Goal: Task Accomplishment & Management: Manage account settings

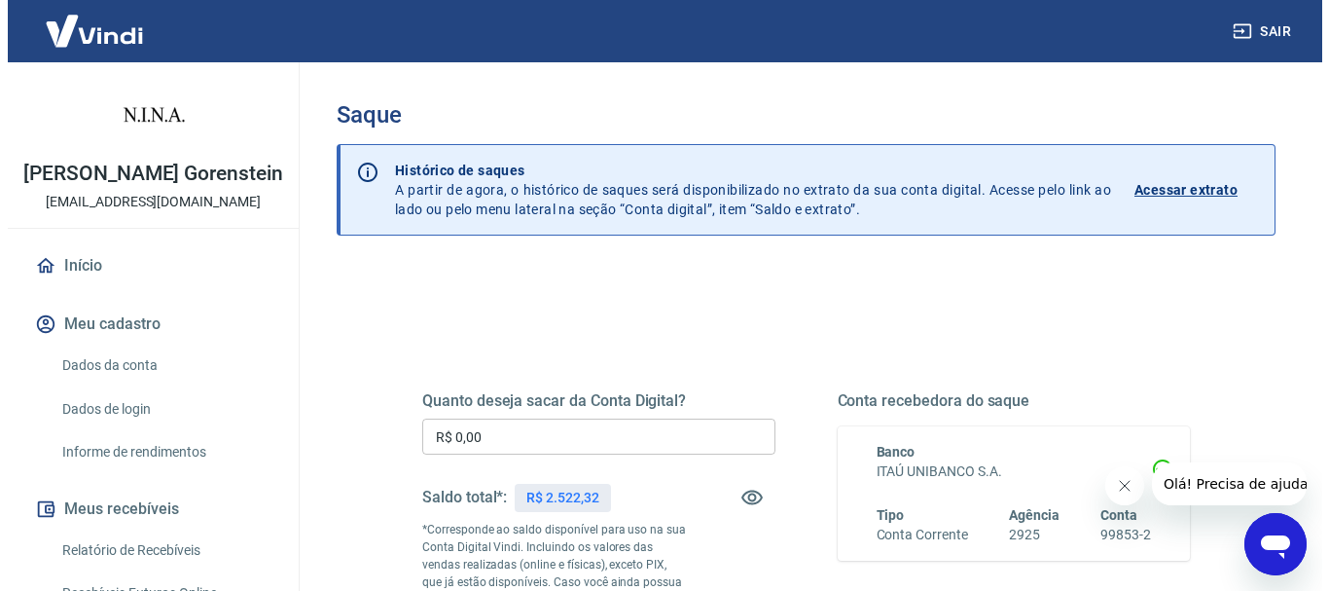
scroll to position [195, 0]
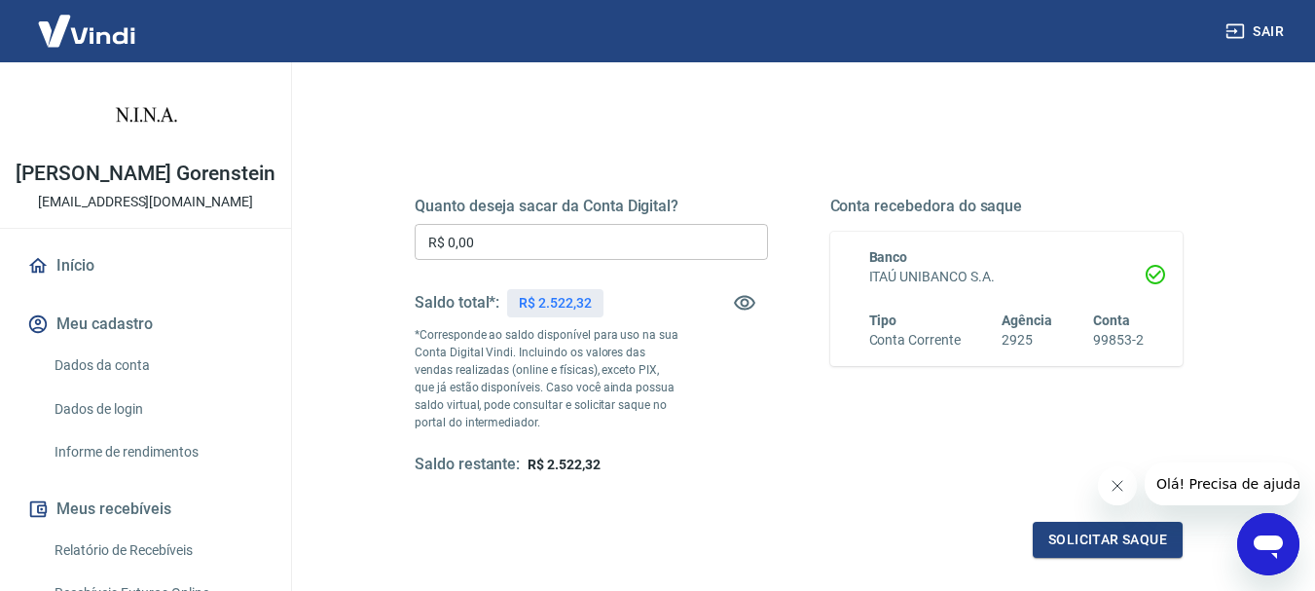
click at [501, 246] on input "R$ 0,00" at bounding box center [591, 242] width 353 height 36
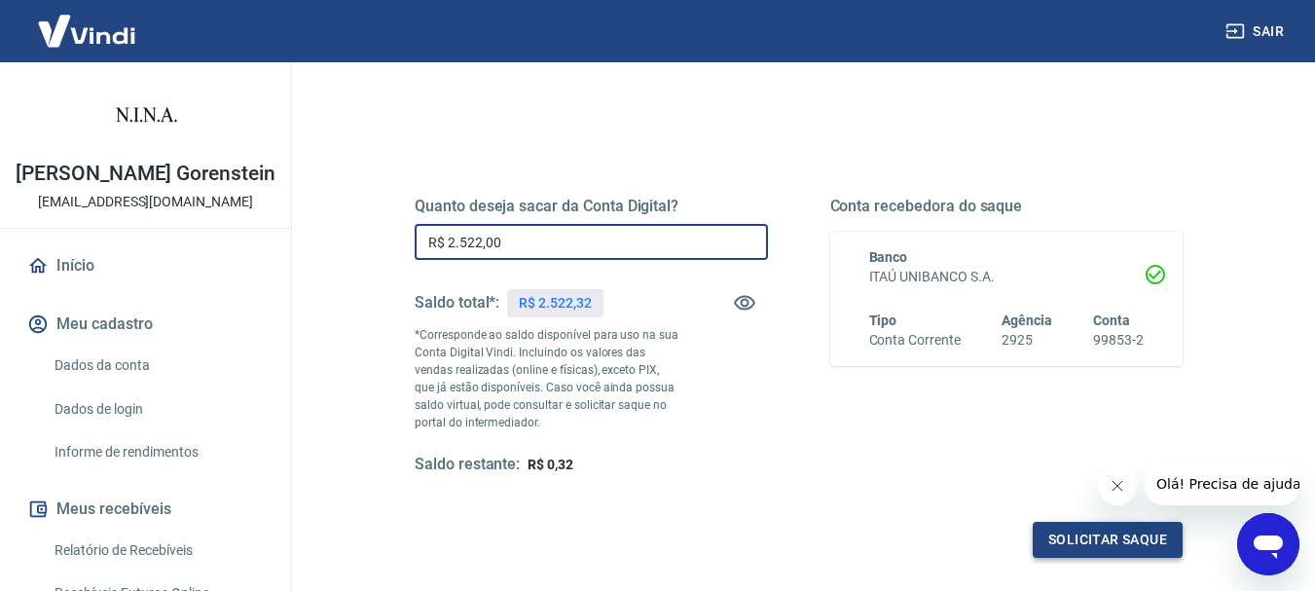
type input "R$ 2.522,00"
click at [1086, 542] on button "Solicitar saque" at bounding box center [1108, 540] width 150 height 36
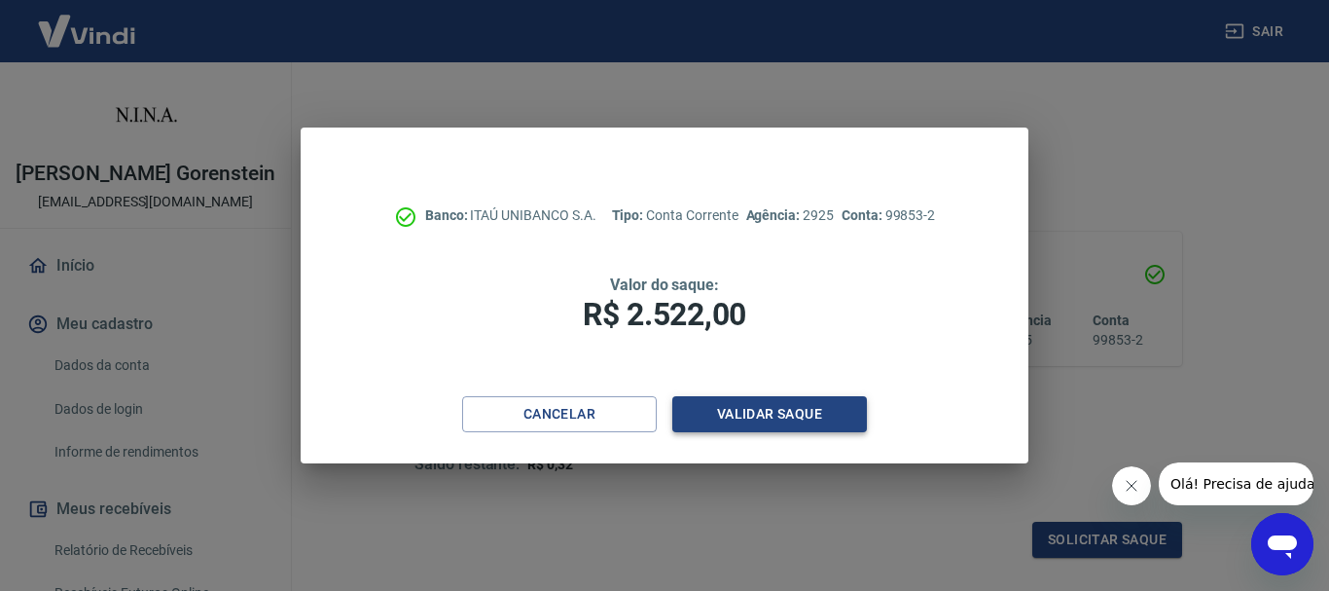
click at [729, 425] on button "Validar saque" at bounding box center [770, 414] width 195 height 36
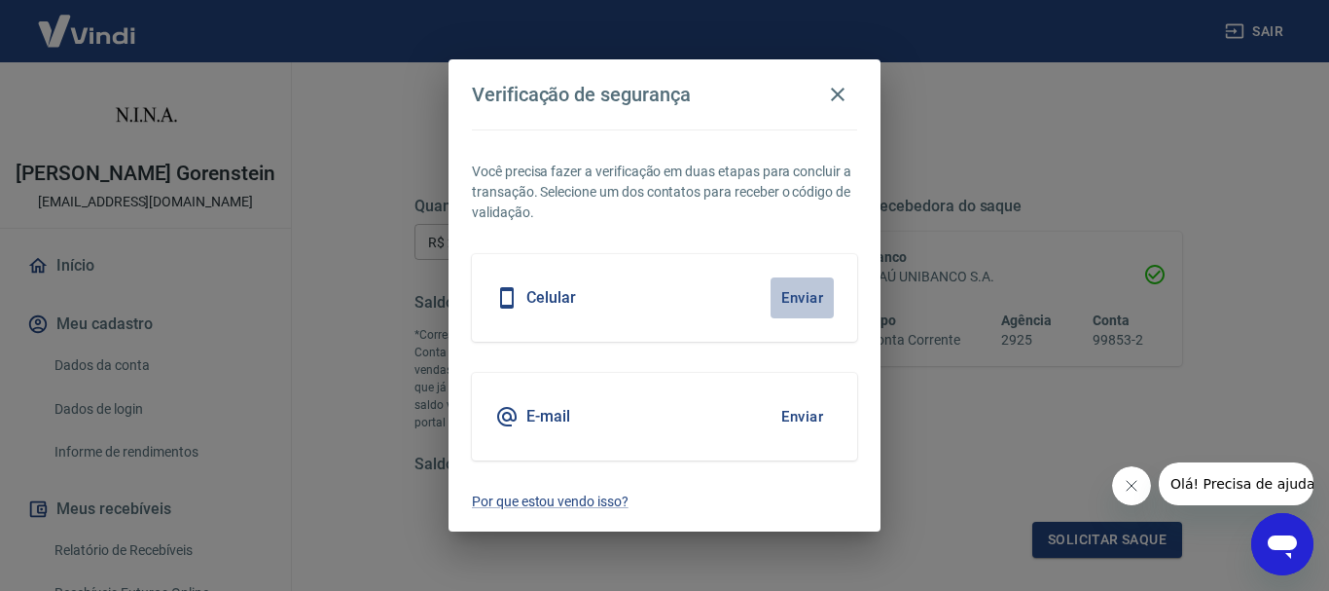
click at [808, 304] on button "Enviar" at bounding box center [802, 297] width 63 height 41
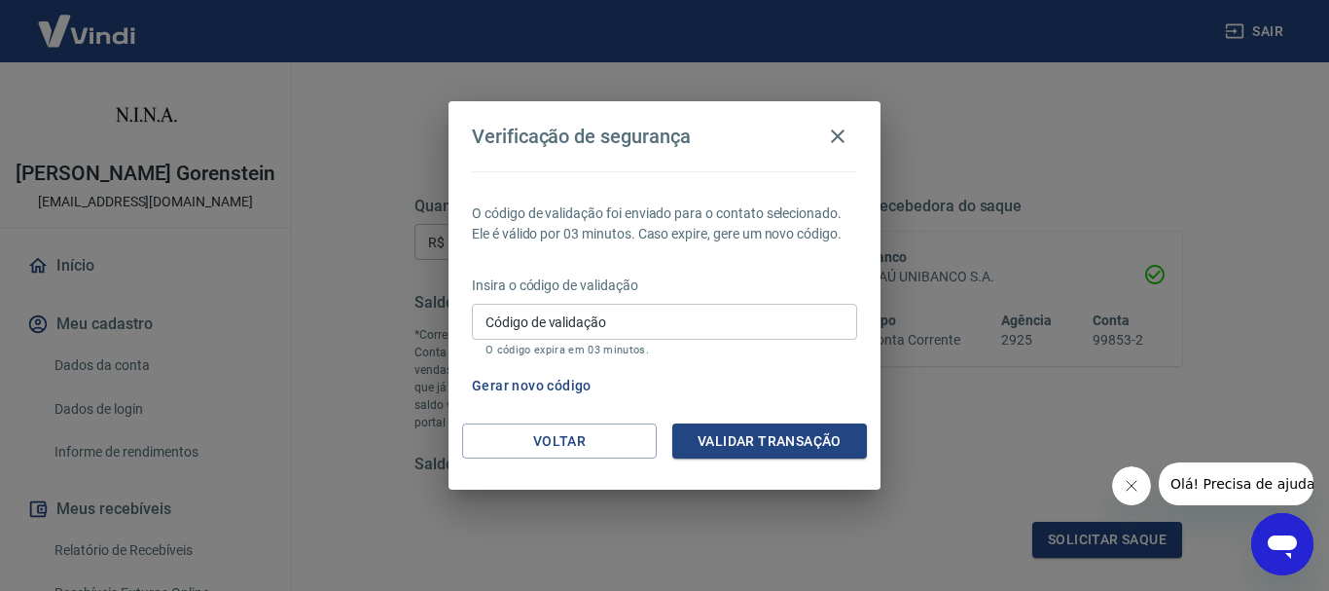
click at [796, 313] on input "Código de validação" at bounding box center [664, 322] width 385 height 36
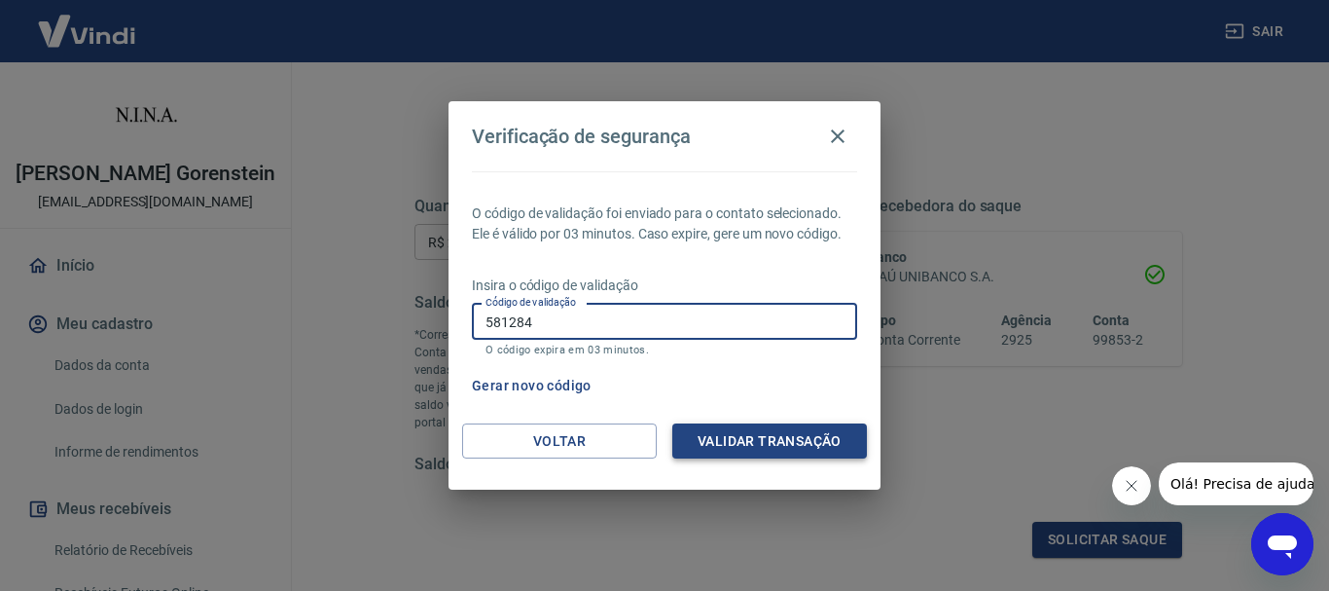
type input "581284"
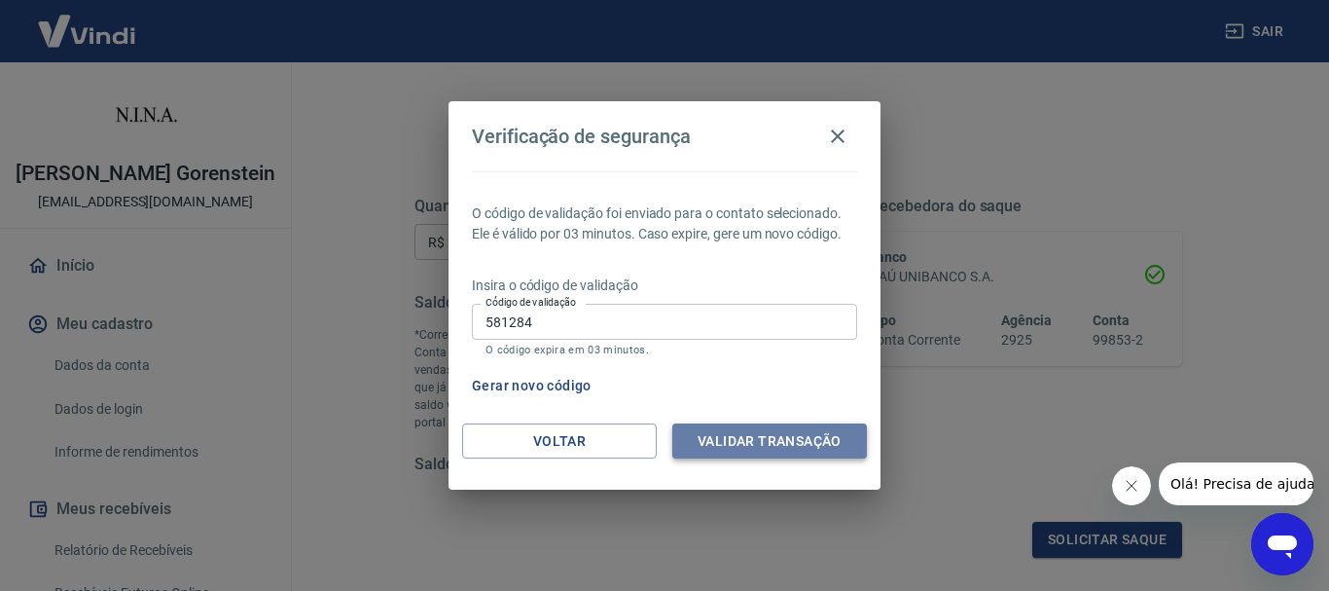
click at [786, 439] on button "Validar transação" at bounding box center [770, 441] width 195 height 36
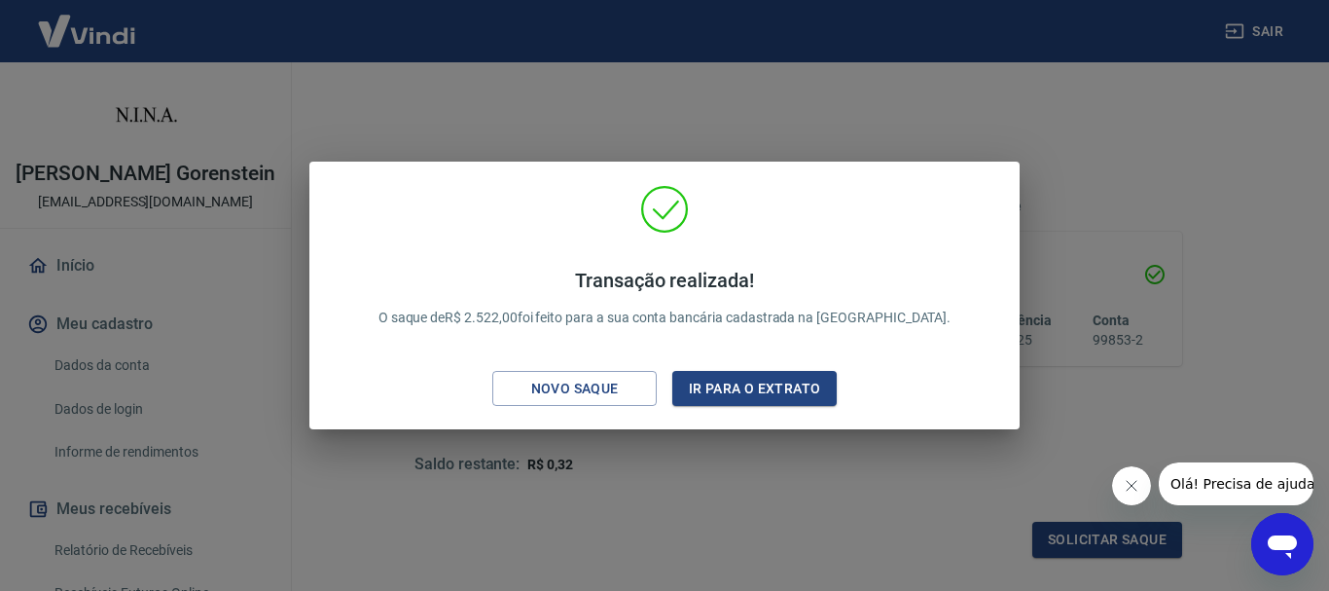
click at [1148, 173] on div "Transação realizada! O saque de R$ 2.522,00 foi feito para a sua conta bancária…" at bounding box center [664, 295] width 1329 height 591
